Goal: Transaction & Acquisition: Purchase product/service

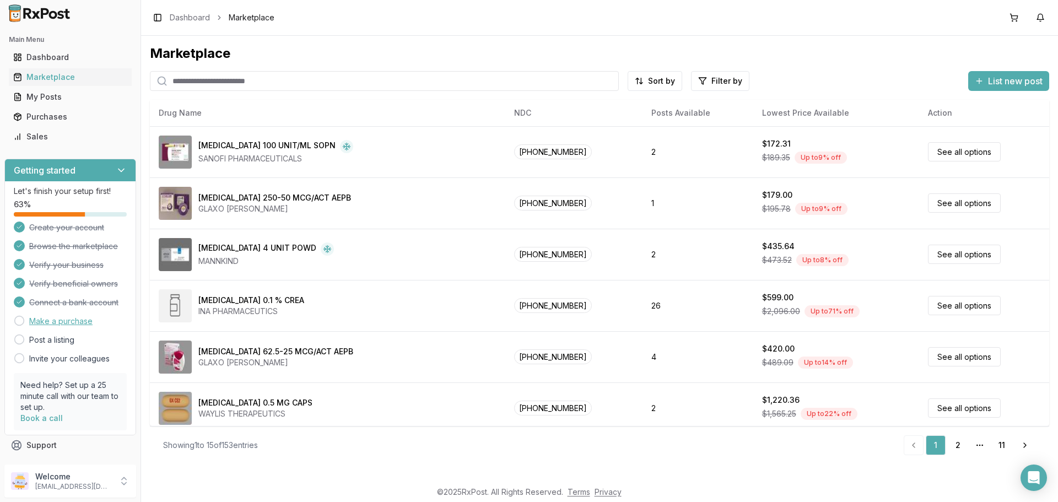
click at [58, 322] on link "Make a purchase" at bounding box center [60, 321] width 63 height 11
click at [231, 75] on input "search" at bounding box center [384, 81] width 469 height 20
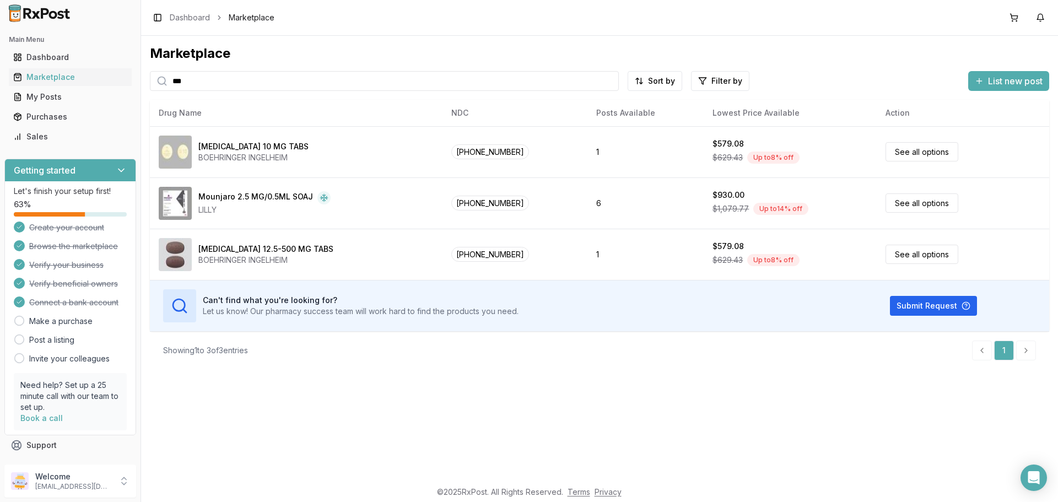
drag, startPoint x: 217, startPoint y: 80, endPoint x: 0, endPoint y: 78, distance: 217.1
click at [0, 78] on div "Main Menu Dashboard Marketplace My Posts Purchases Sales Getting started Let's …" at bounding box center [529, 251] width 1058 height 502
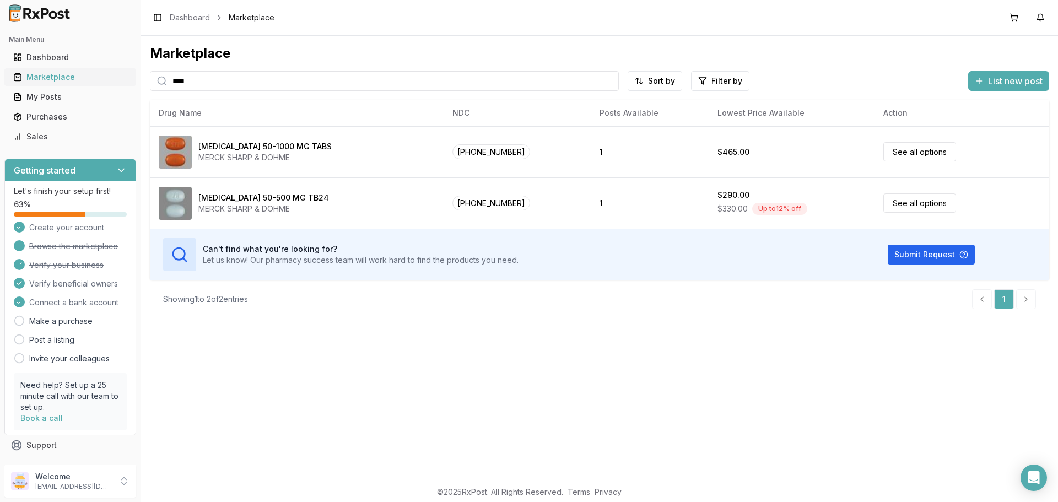
drag, startPoint x: 214, startPoint y: 83, endPoint x: 102, endPoint y: 84, distance: 111.3
click at [102, 84] on div "Main Menu Dashboard Marketplace My Posts Purchases Sales Getting started Let's …" at bounding box center [529, 251] width 1058 height 502
type input "***"
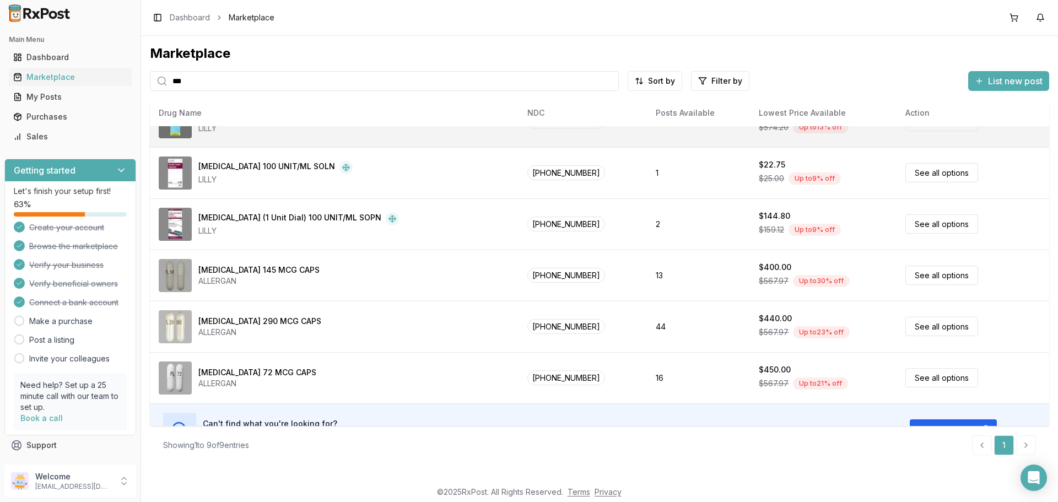
scroll to position [213, 0]
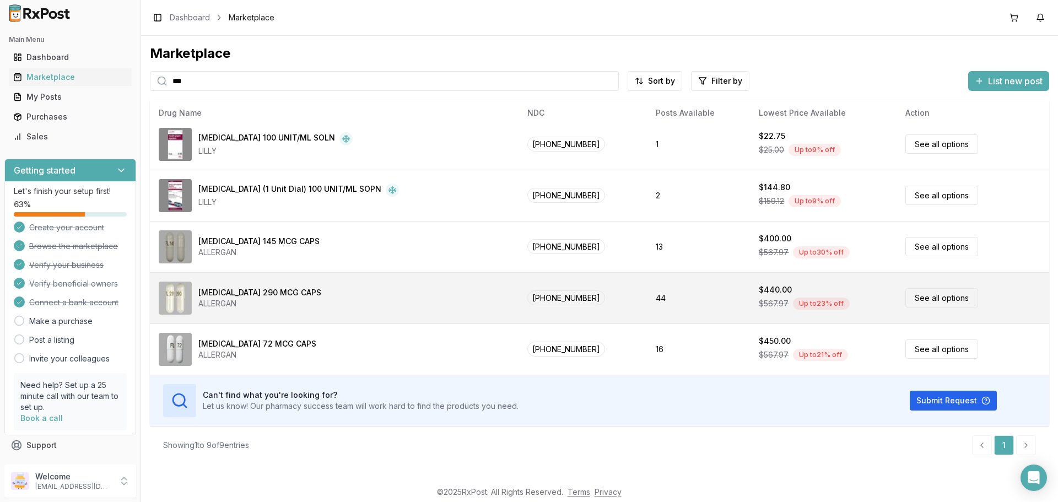
click at [926, 300] on link "See all options" at bounding box center [941, 297] width 73 height 19
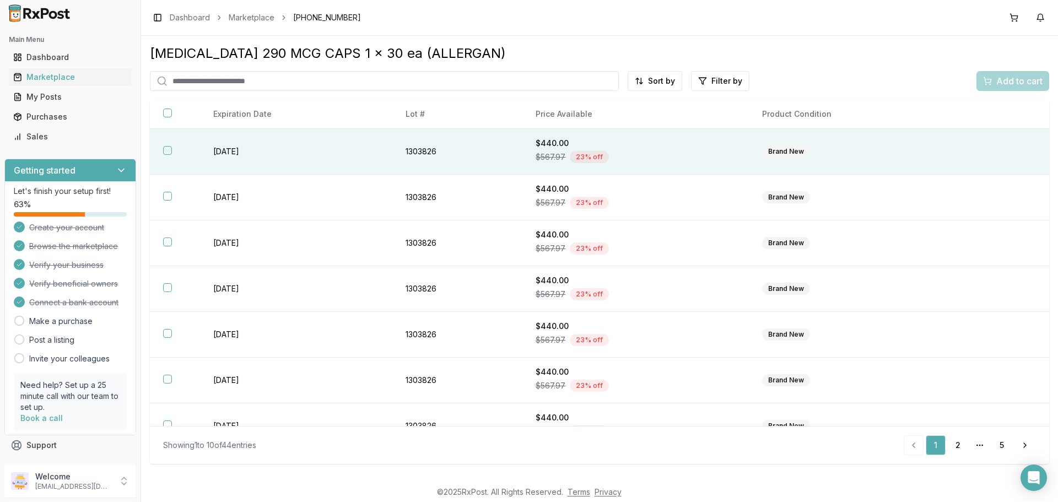
click at [414, 151] on td "1303826" at bounding box center [457, 152] width 130 height 46
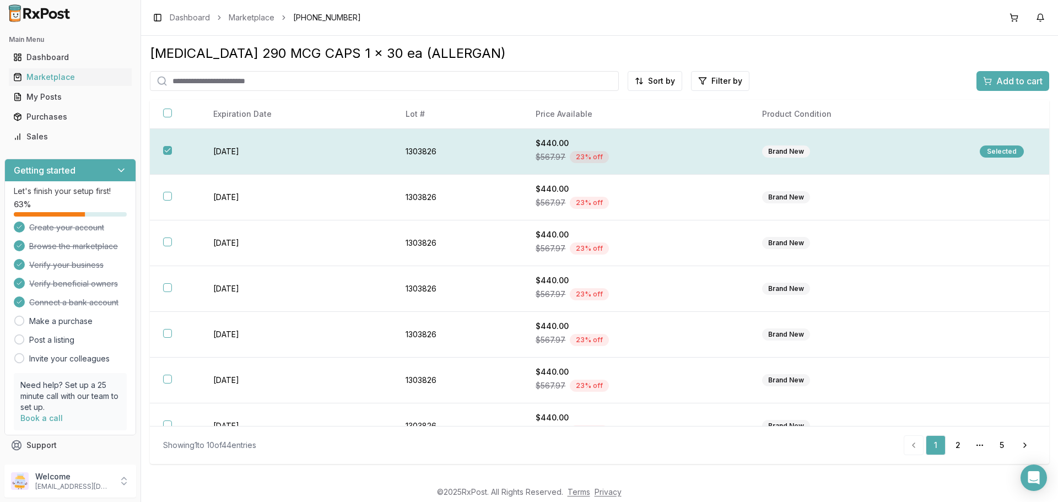
click at [995, 146] on div "Selected" at bounding box center [1002, 151] width 44 height 12
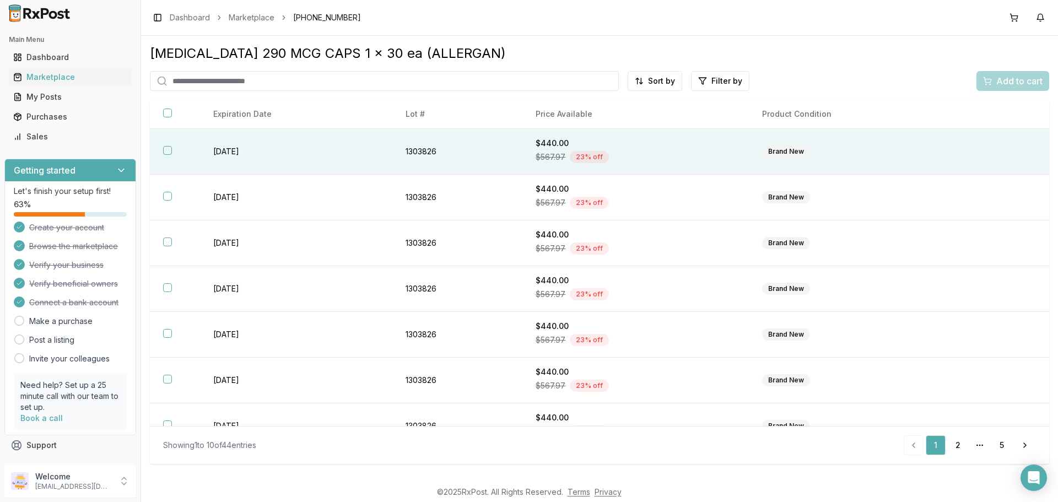
click at [1005, 84] on div "Add to cart" at bounding box center [1012, 81] width 73 height 20
click at [257, 153] on td "[DATE]" at bounding box center [296, 152] width 193 height 46
click at [1001, 78] on span "Add to cart" at bounding box center [1019, 80] width 46 height 13
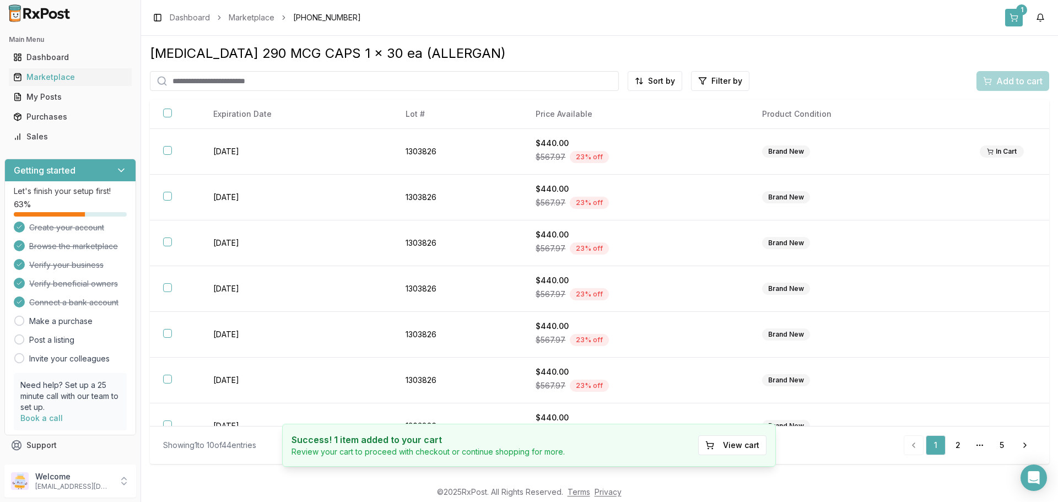
click at [1012, 20] on button "1" at bounding box center [1014, 18] width 18 height 18
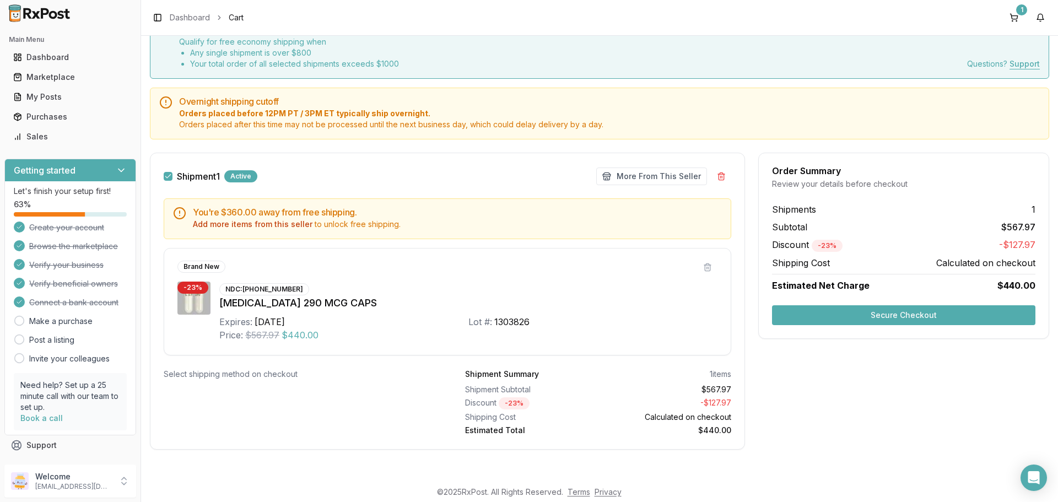
scroll to position [56, 0]
